Goal: Information Seeking & Learning: Learn about a topic

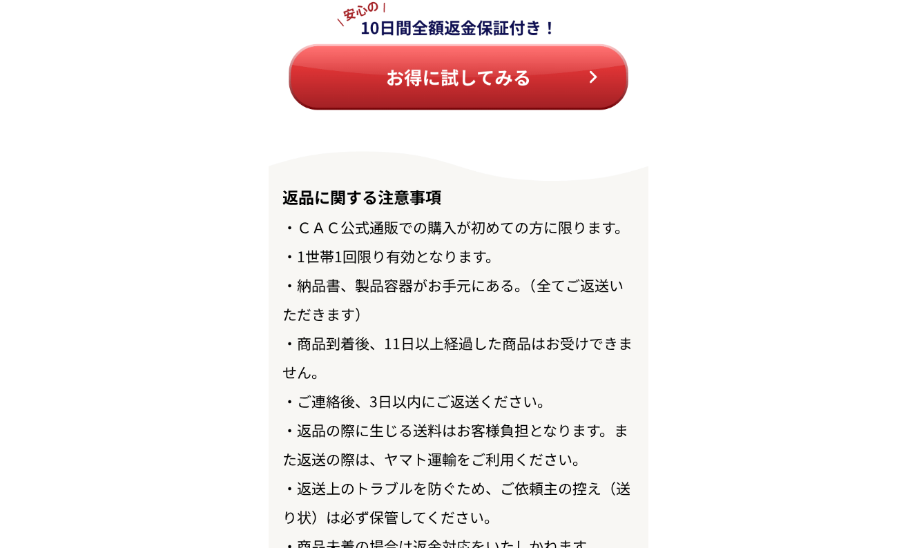
scroll to position [16011, 0]
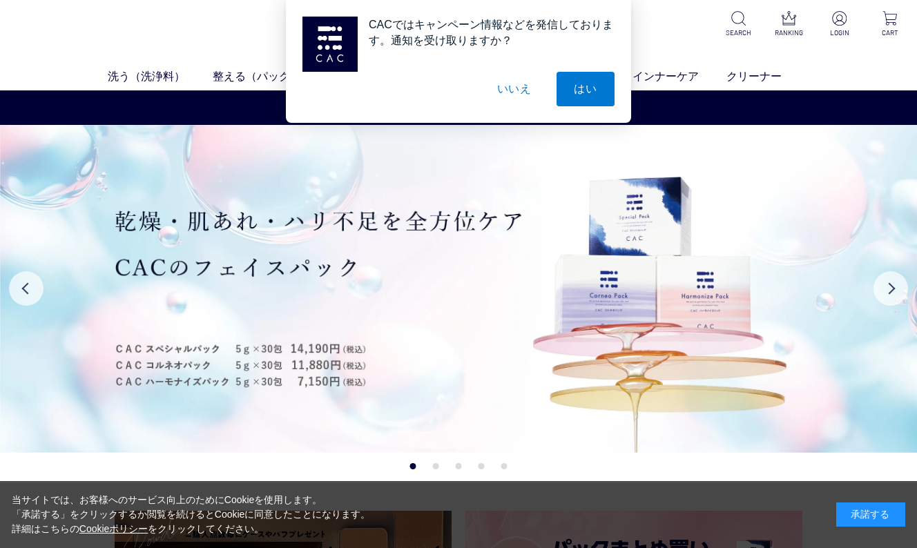
click at [879, 508] on div "承諾する" at bounding box center [871, 515] width 69 height 24
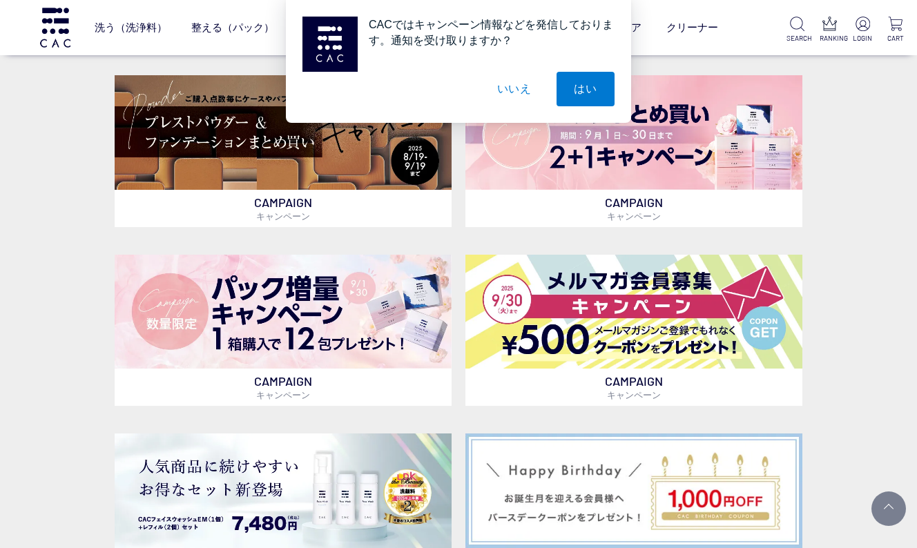
scroll to position [345, 0]
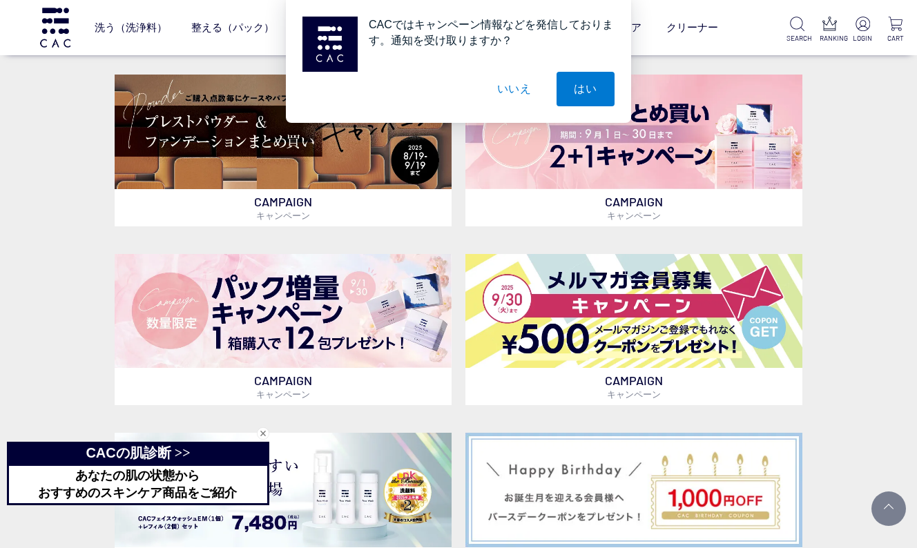
click at [526, 91] on button "いいえ" at bounding box center [514, 89] width 69 height 35
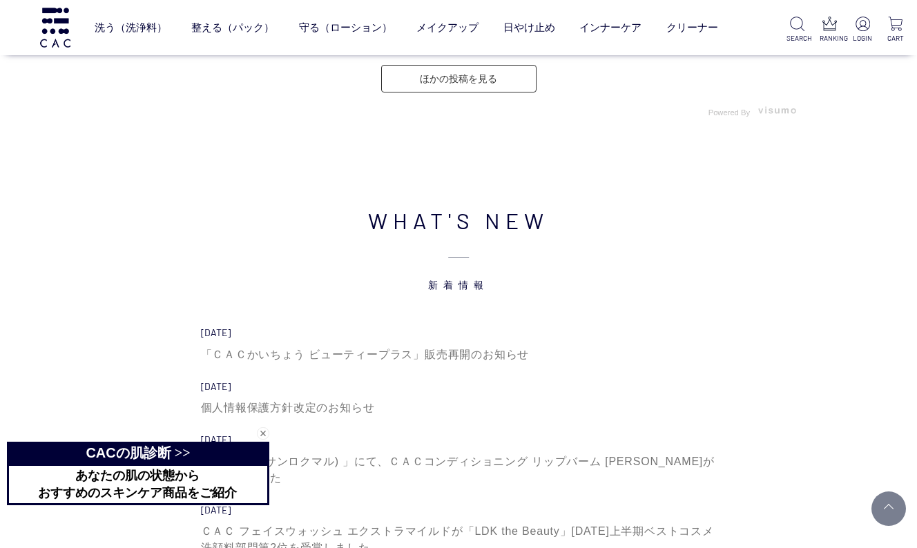
scroll to position [4283, 0]
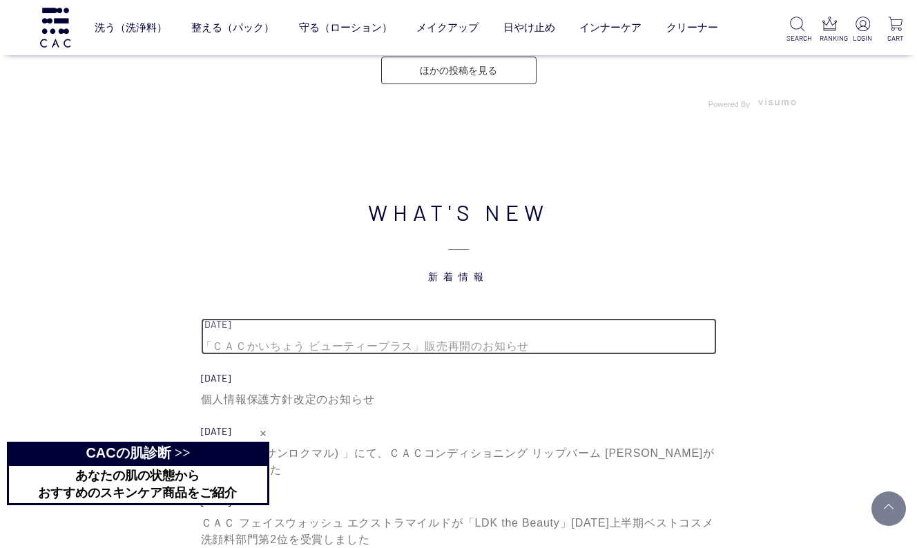
click at [475, 345] on div "「ＣＡＣかいちょう ビューティープラス」販売再開のお知らせ" at bounding box center [459, 346] width 516 height 17
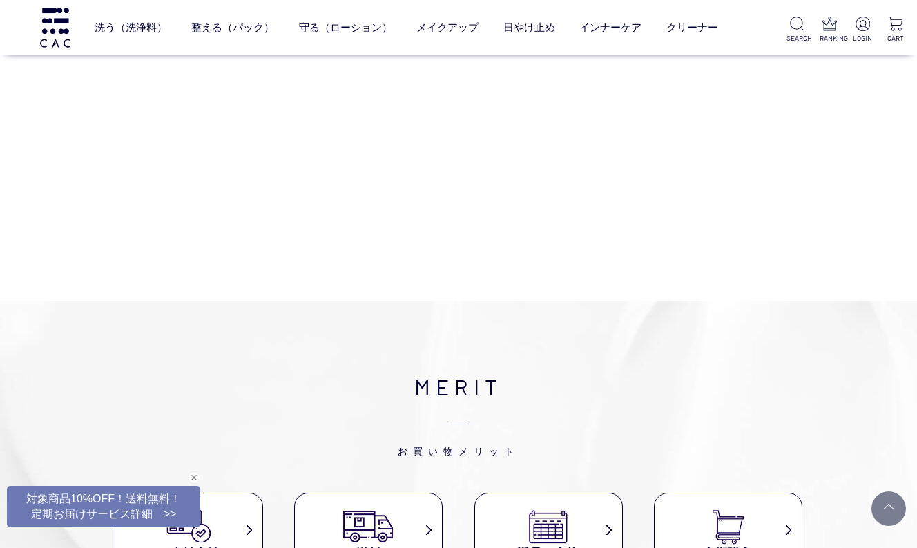
scroll to position [69, 0]
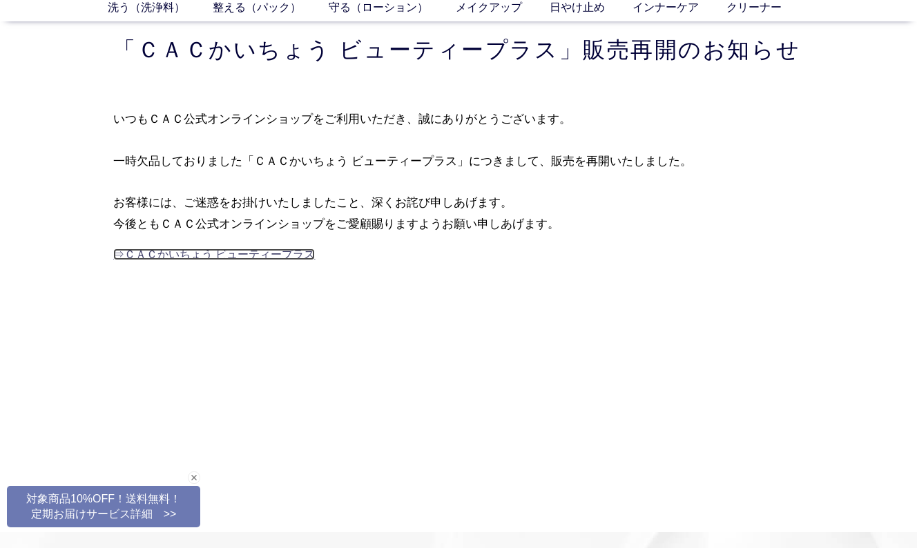
click at [270, 252] on link "⇒ＣＡＣかいちょう ビューティープラス" at bounding box center [214, 255] width 202 height 12
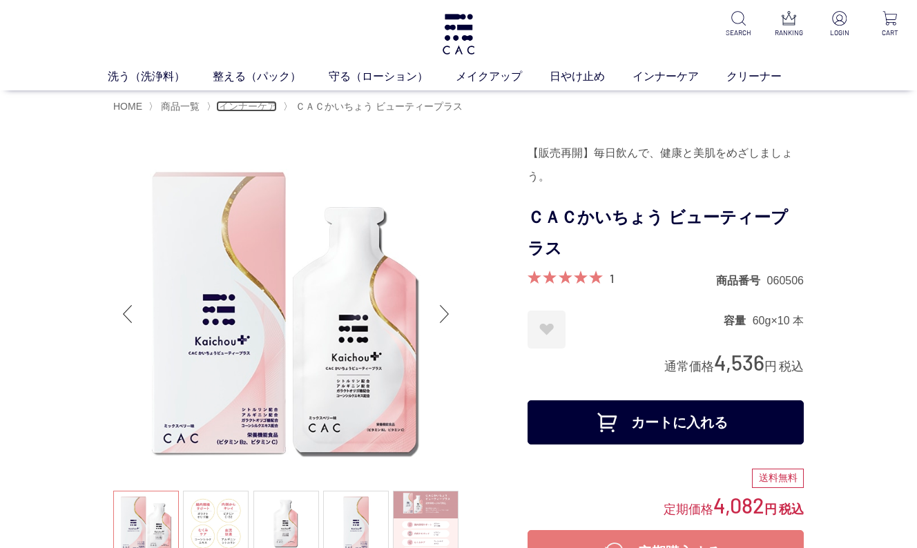
click at [271, 106] on span "インナーケア" at bounding box center [248, 106] width 58 height 11
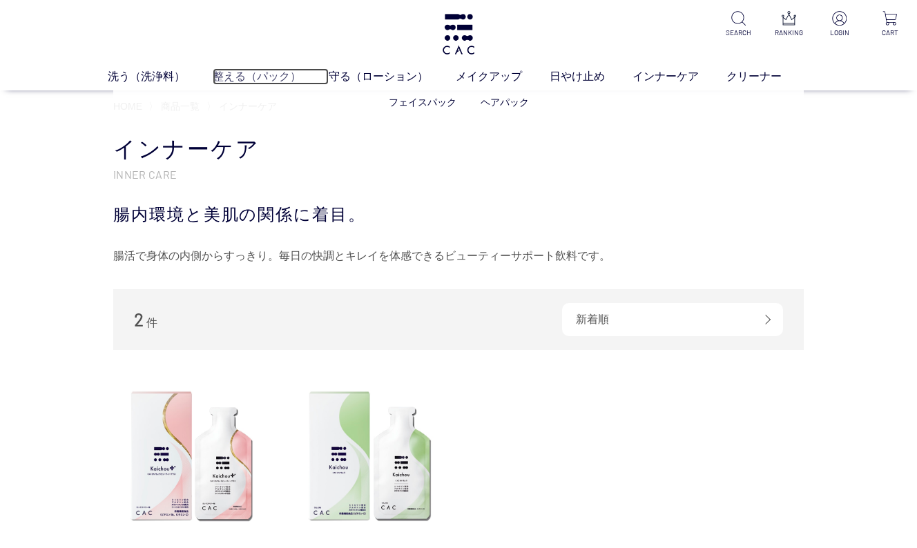
click at [271, 73] on link "整える（パック）" at bounding box center [271, 76] width 116 height 17
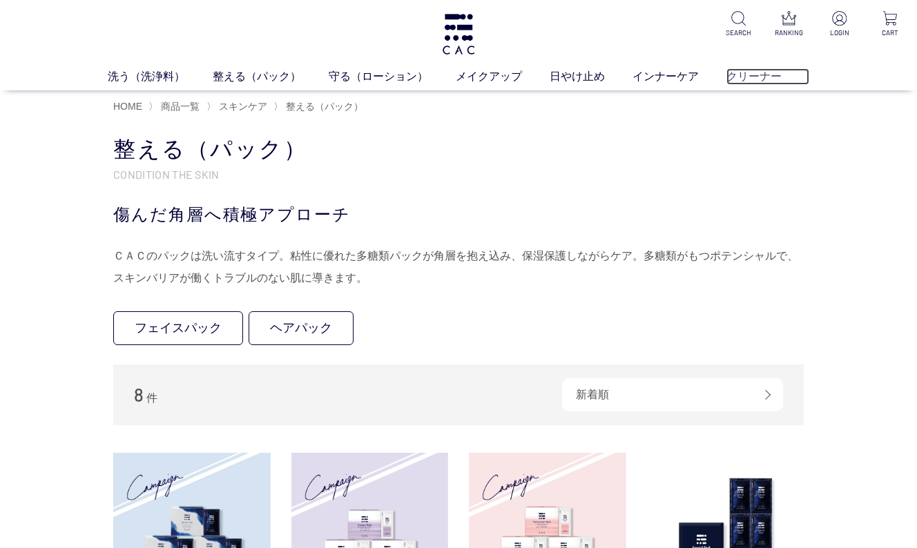
click at [740, 75] on link "クリーナー" at bounding box center [768, 76] width 83 height 17
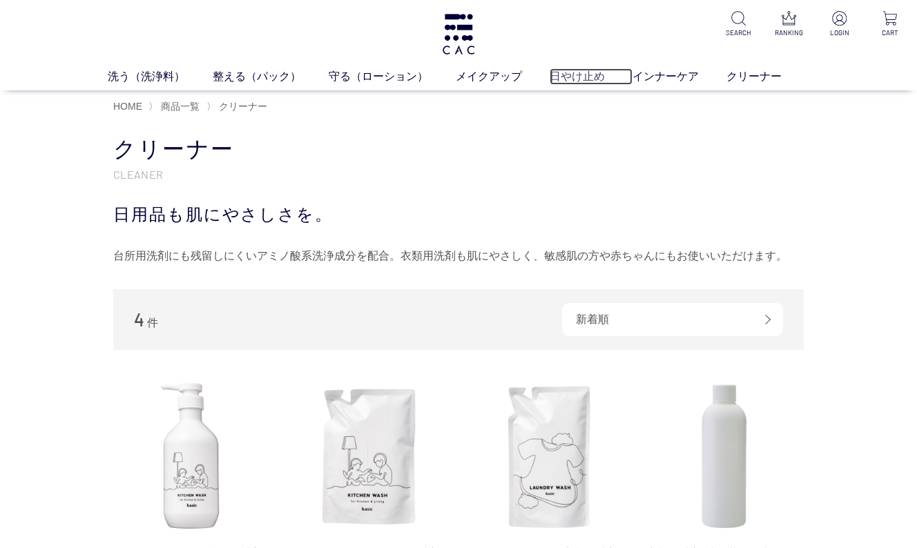
click at [592, 72] on link "日やけ止め" at bounding box center [591, 76] width 83 height 17
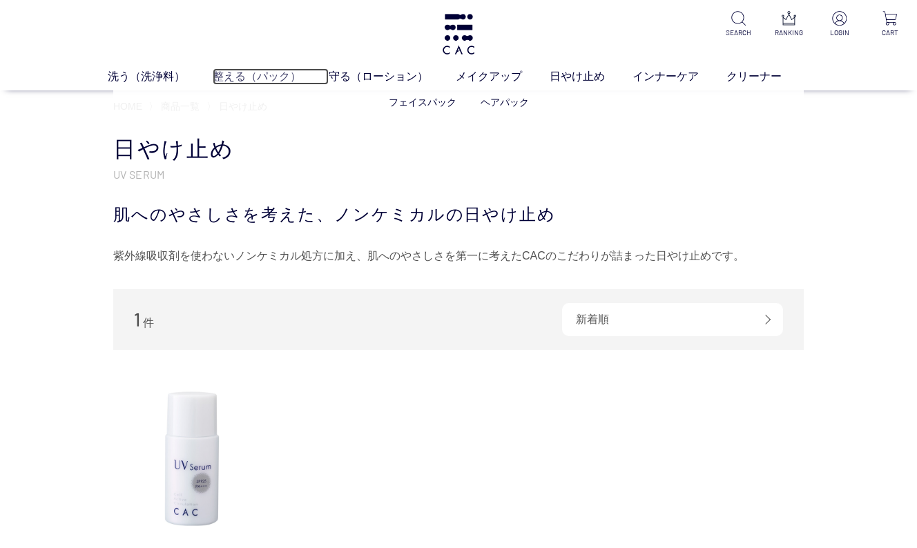
click at [260, 79] on link "整える（パック）" at bounding box center [271, 76] width 116 height 17
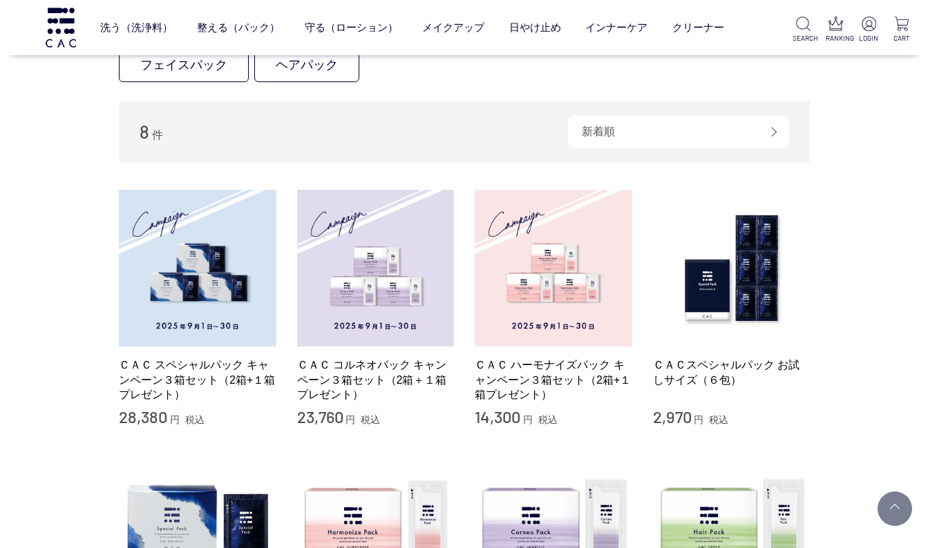
scroll to position [207, 0]
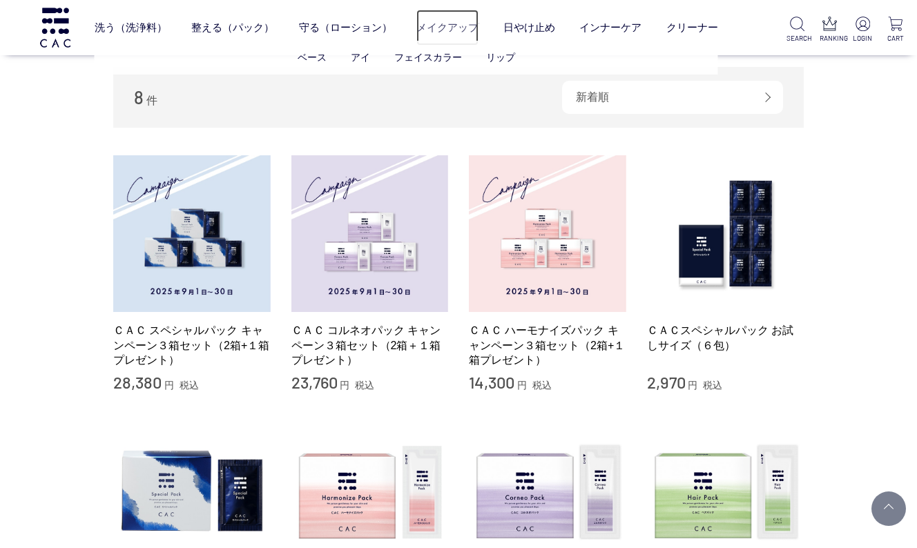
click at [456, 32] on link "メイクアップ" at bounding box center [448, 28] width 62 height 37
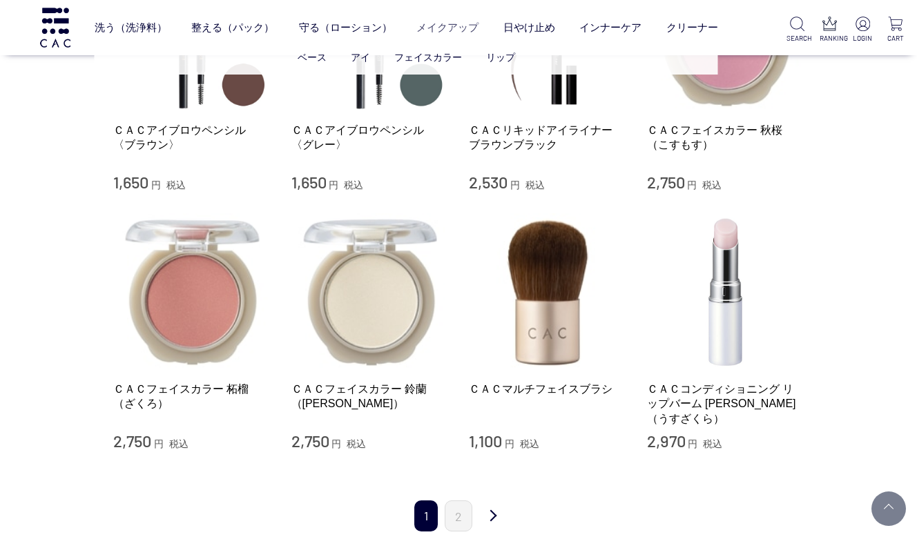
scroll to position [1589, 0]
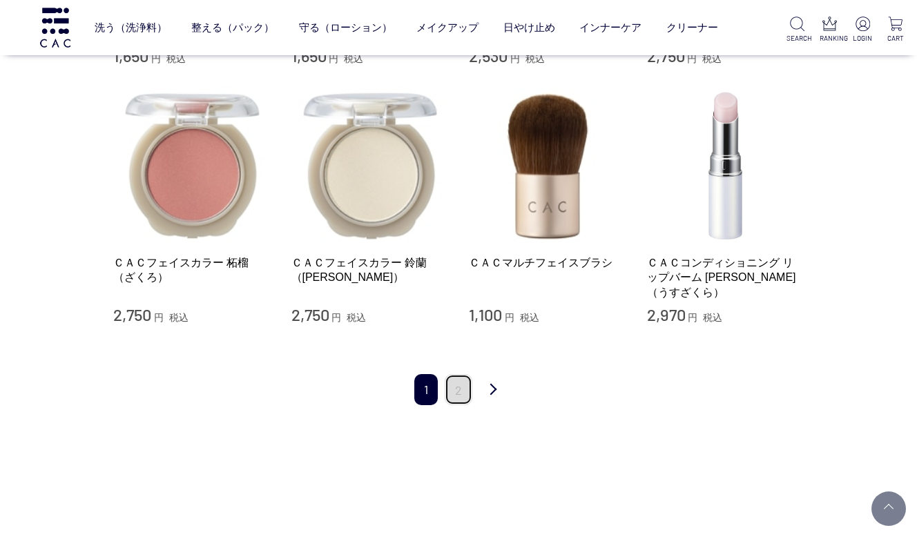
click at [468, 381] on link "2" at bounding box center [459, 389] width 28 height 31
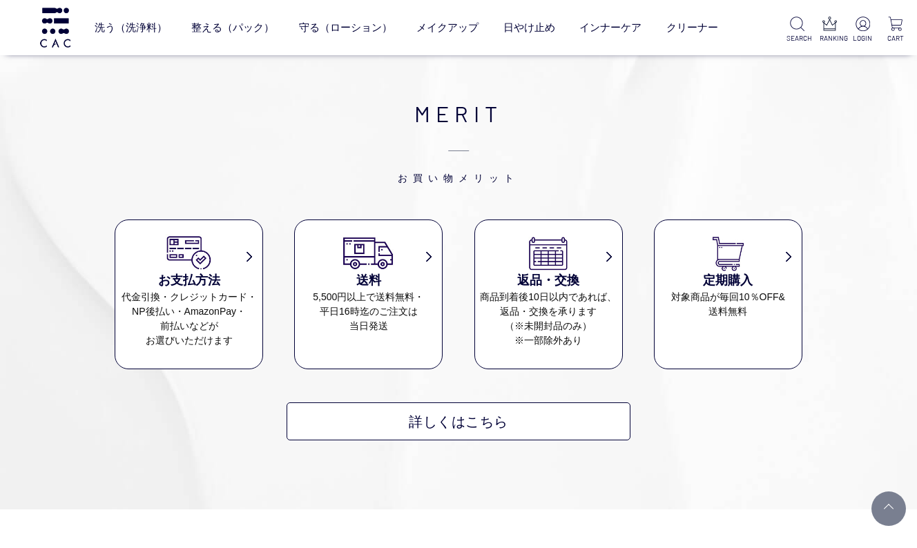
scroll to position [829, 0]
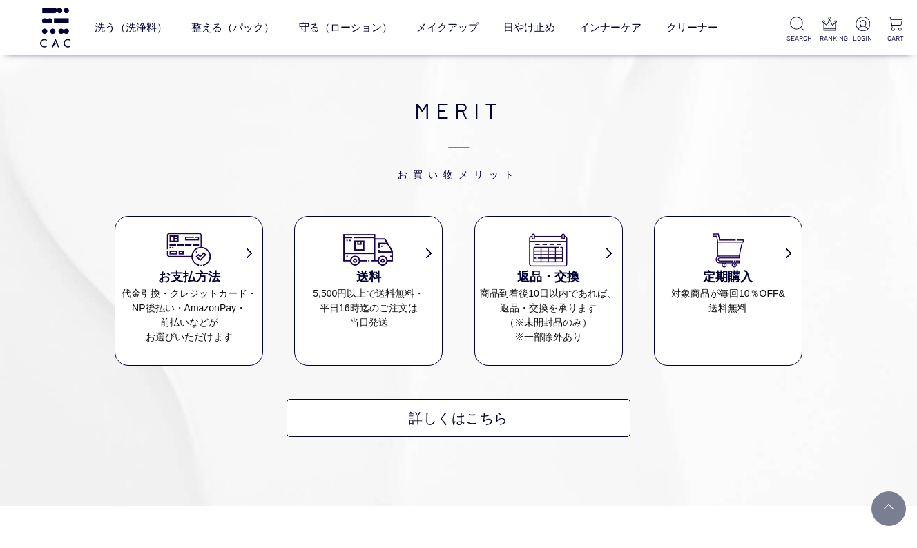
click at [722, 327] on dl "定期購入 対象商品が毎回10％OFF& 送料無料" at bounding box center [728, 291] width 149 height 150
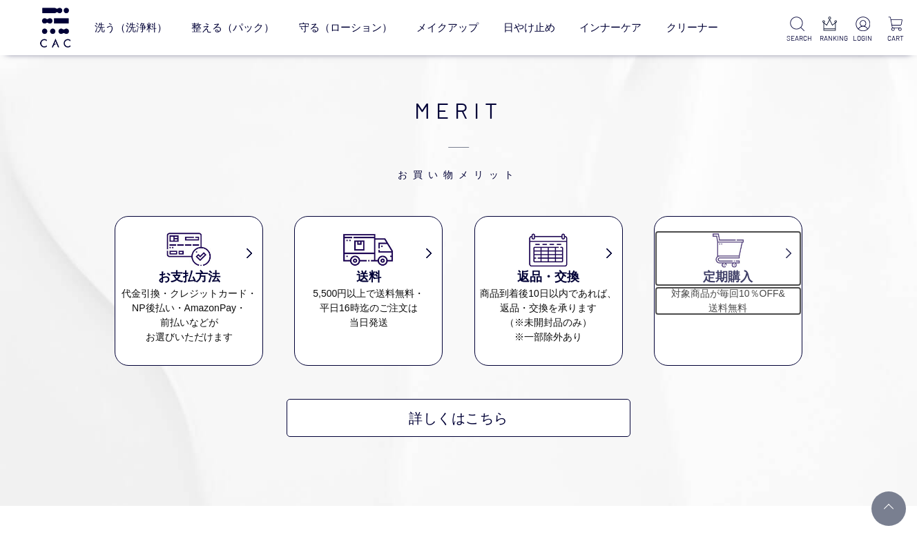
click at [747, 282] on h3 "定期購入" at bounding box center [728, 277] width 147 height 19
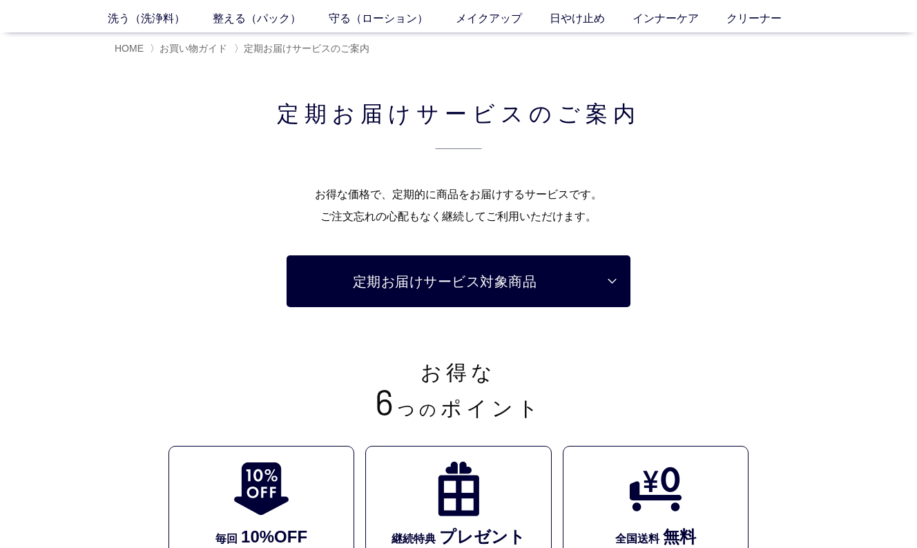
scroll to position [138, 0]
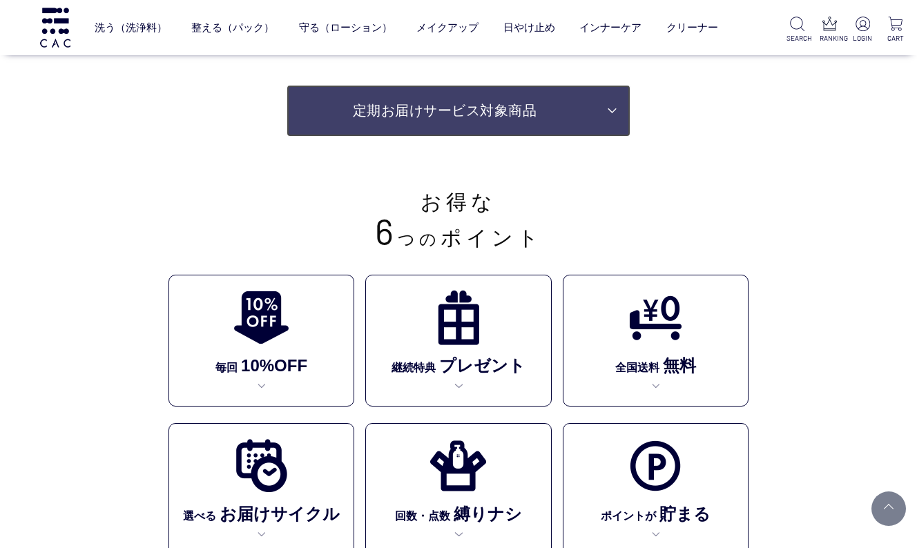
click at [586, 110] on link "定期お届けサービス対象商品" at bounding box center [459, 111] width 344 height 52
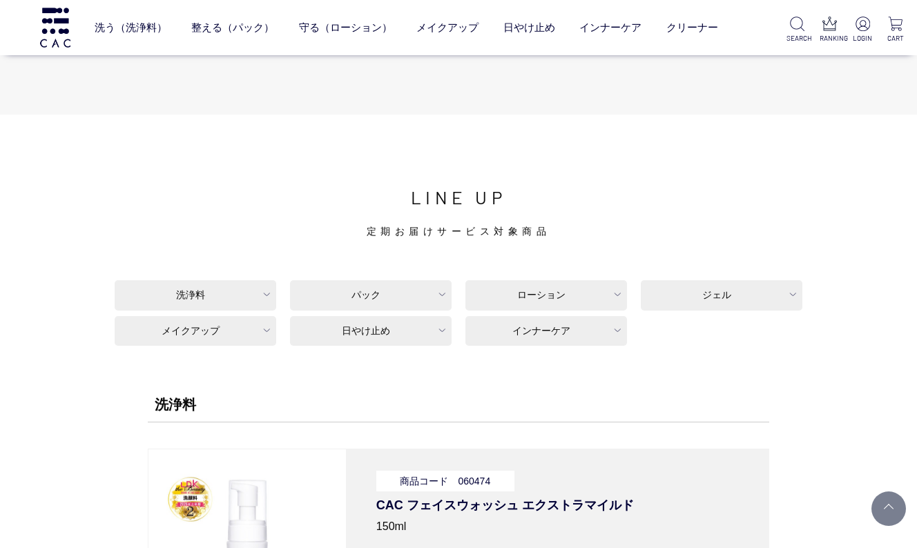
scroll to position [3622, 0]
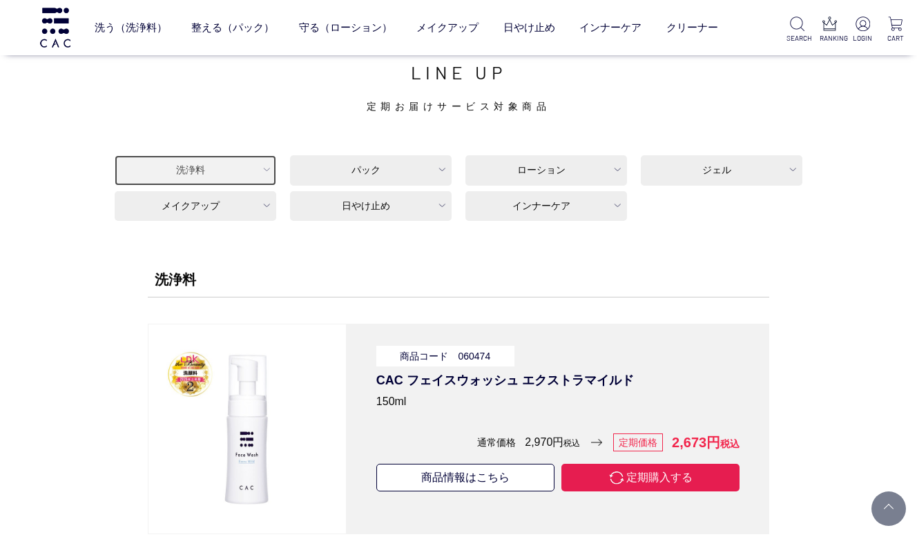
click at [253, 179] on link "洗浄料" at bounding box center [196, 170] width 162 height 30
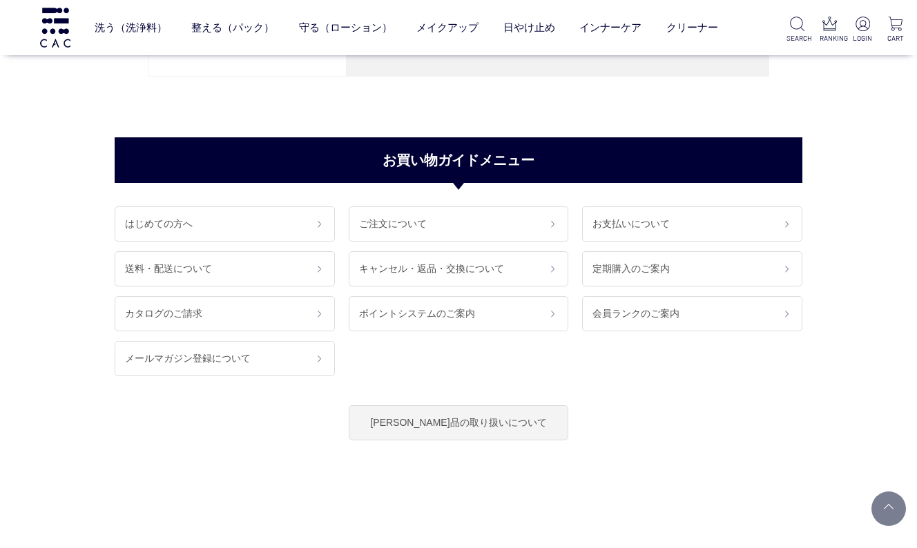
scroll to position [11362, 0]
